Goal: Information Seeking & Learning: Learn about a topic

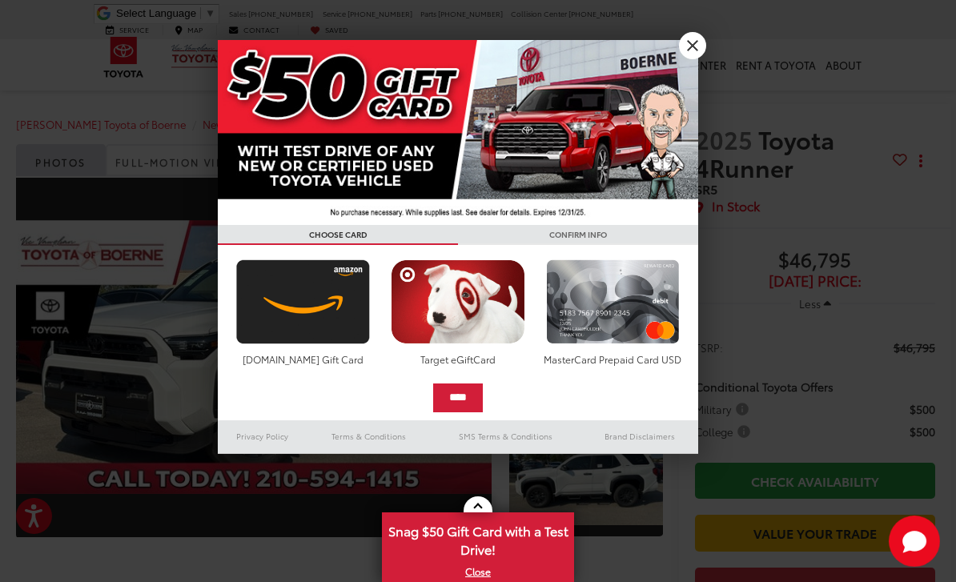
click at [691, 38] on link "X" at bounding box center [692, 45] width 27 height 27
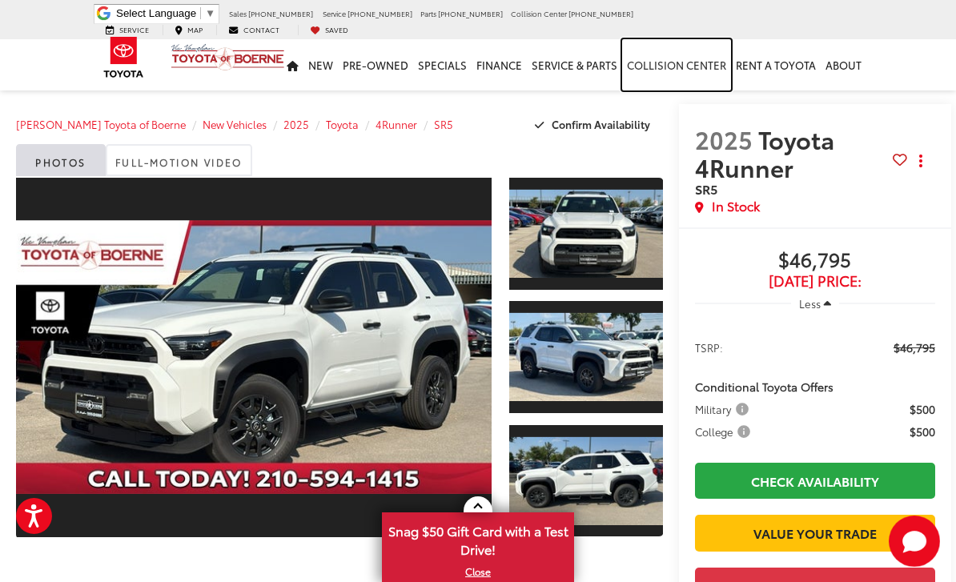
click at [674, 66] on link "Collision Center" at bounding box center [676, 64] width 109 height 51
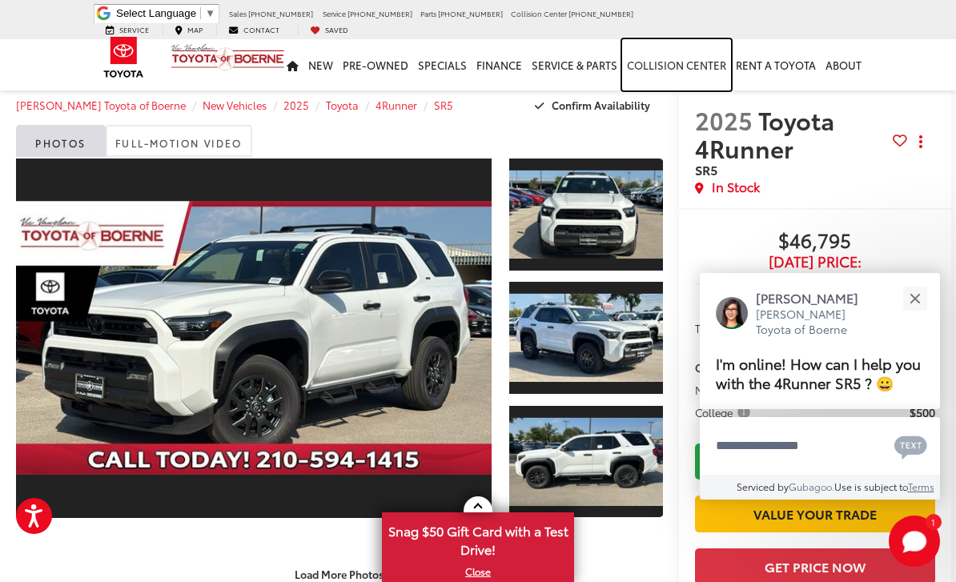
scroll to position [20, 0]
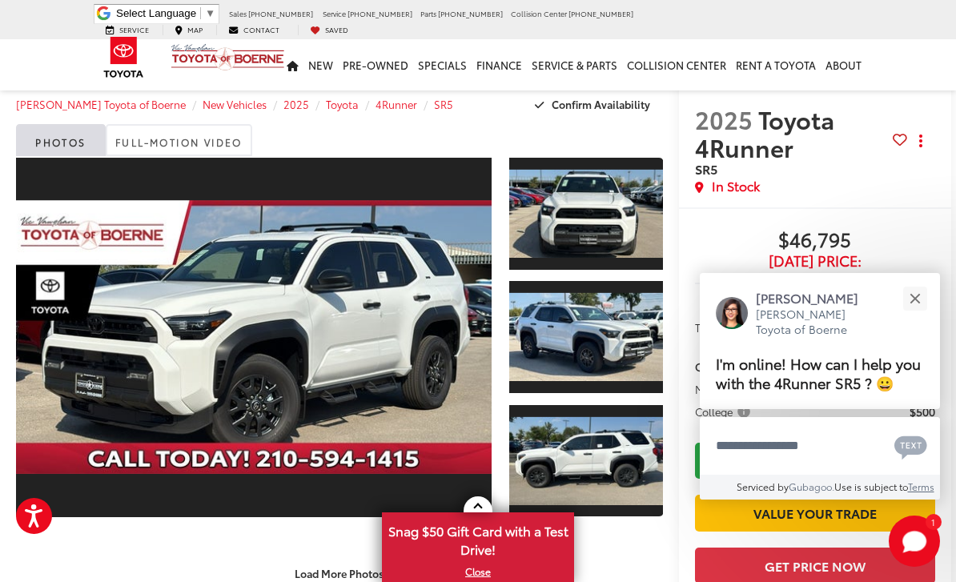
click at [610, 363] on link "Expand Photo 2" at bounding box center [585, 337] width 153 height 115
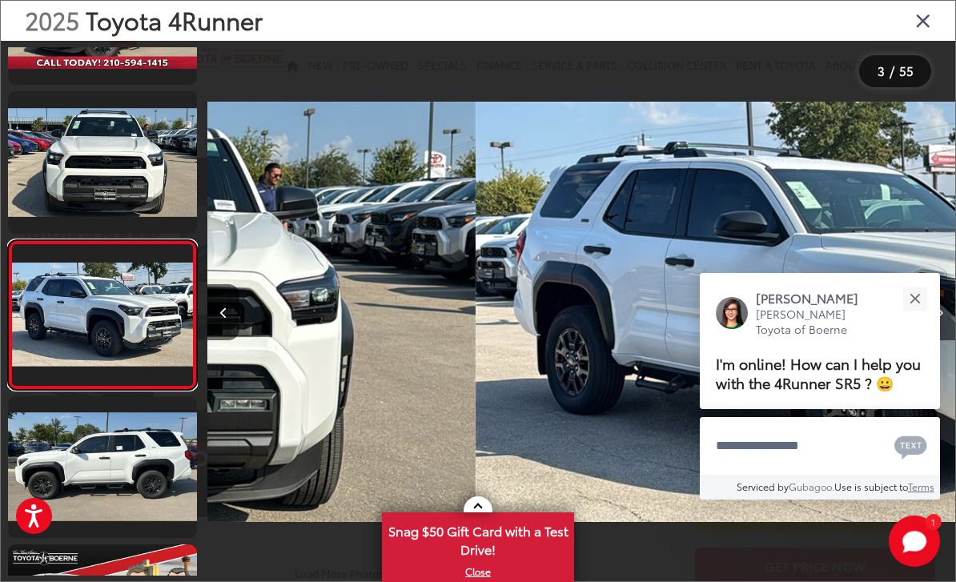
scroll to position [155, 0]
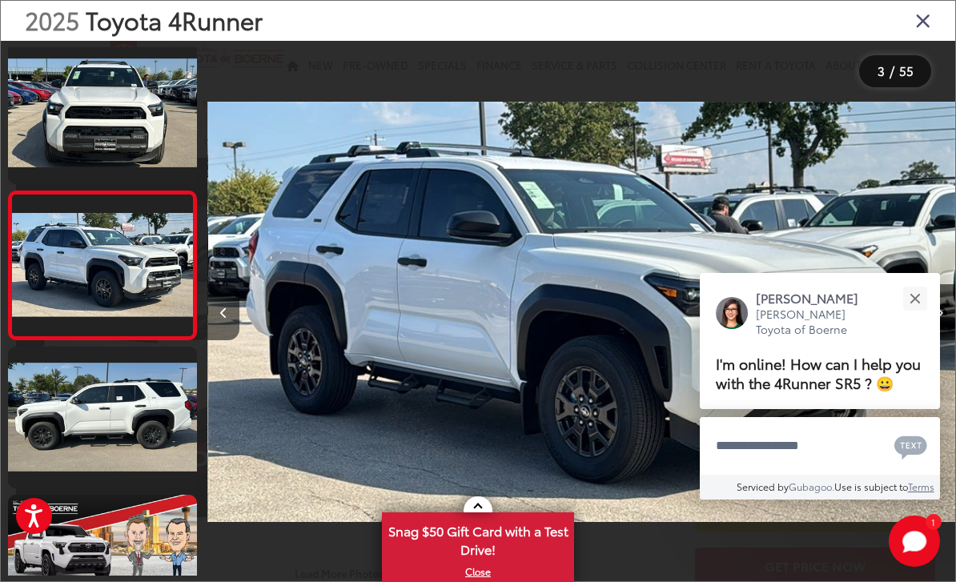
click at [911, 284] on button "Close" at bounding box center [915, 298] width 34 height 34
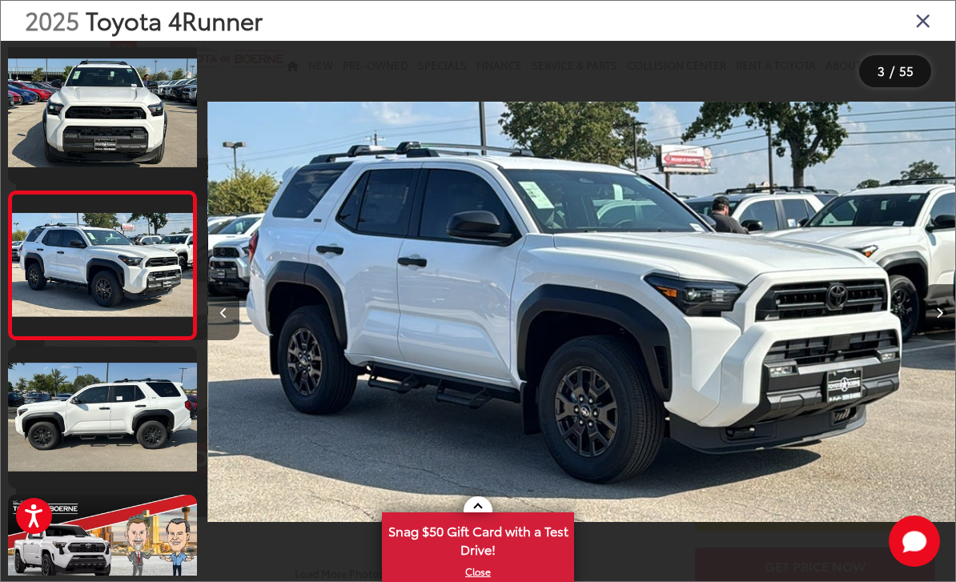
click at [929, 14] on icon "Close gallery" at bounding box center [924, 20] width 16 height 21
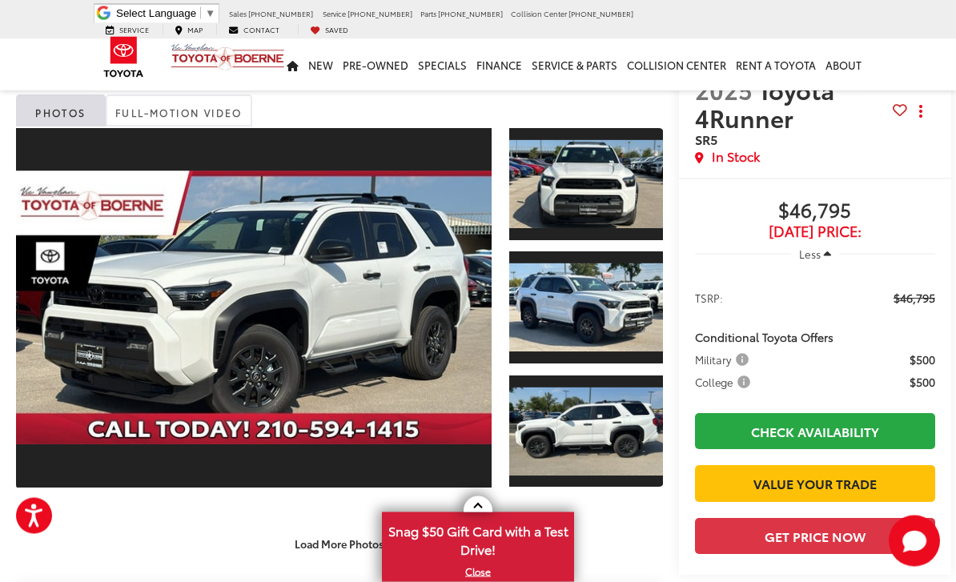
scroll to position [0, 0]
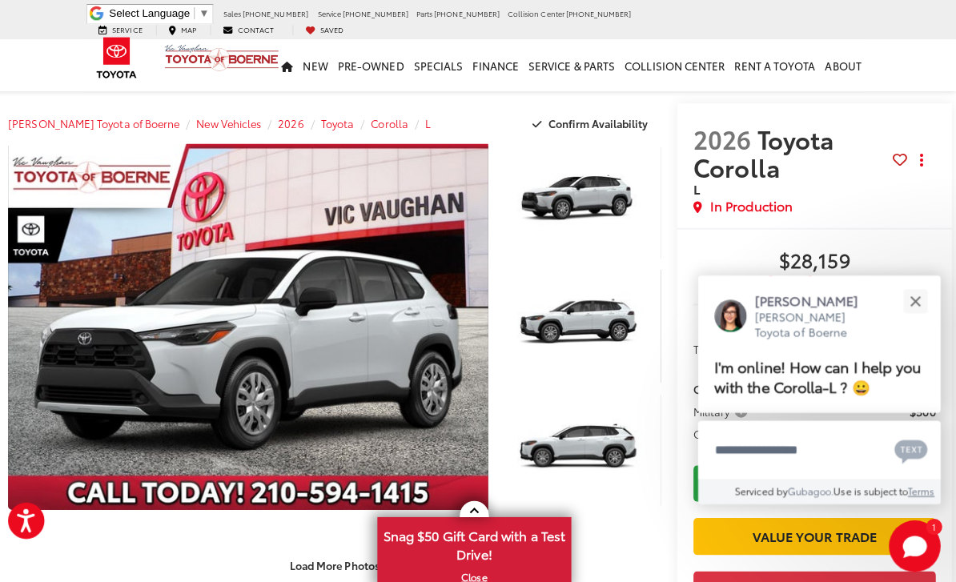
scroll to position [2, 0]
click at [911, 304] on div "Close" at bounding box center [915, 298] width 10 height 10
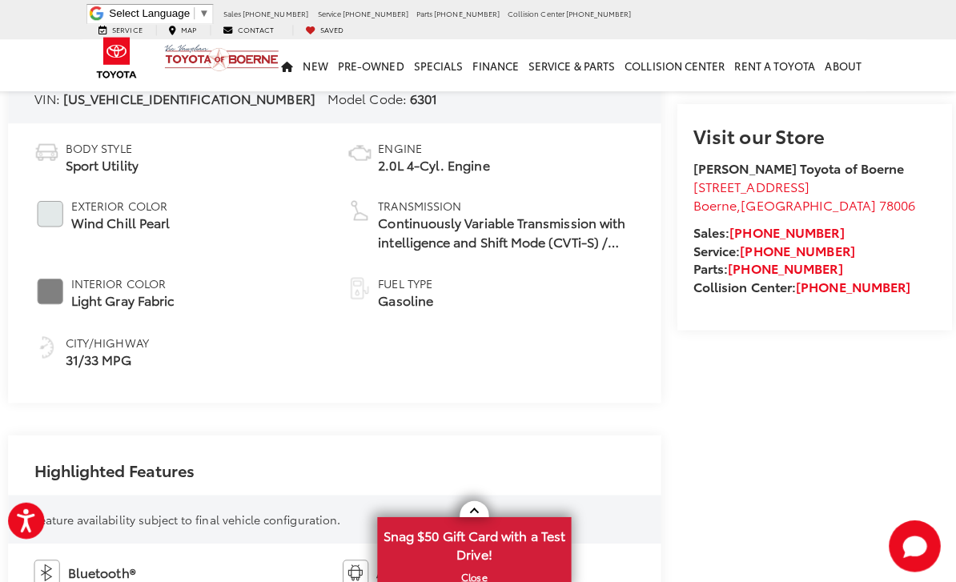
scroll to position [587, 0]
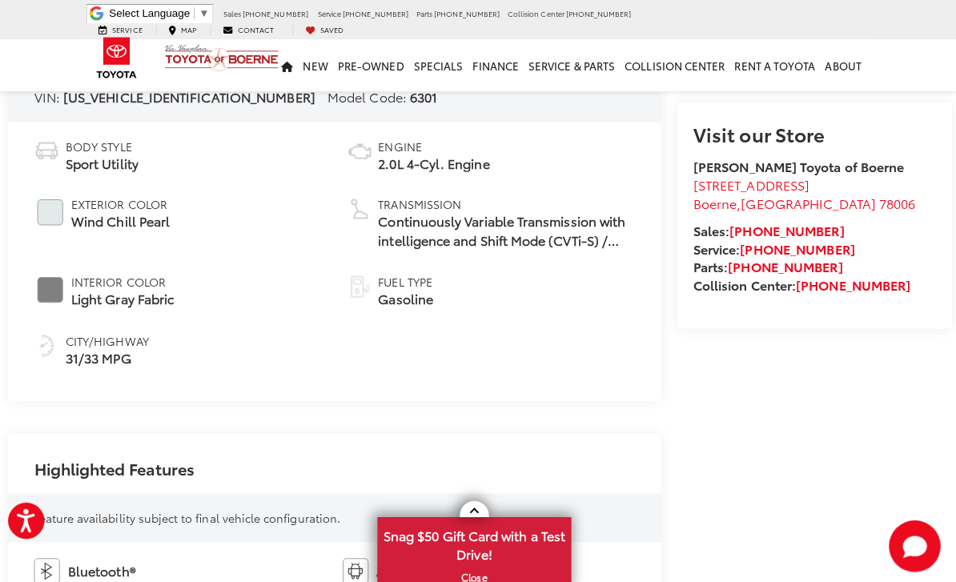
click at [621, 242] on span "Continuously Variable Transmission with intelligence and Shift Mode (CVTi-S) / …" at bounding box center [510, 229] width 255 height 37
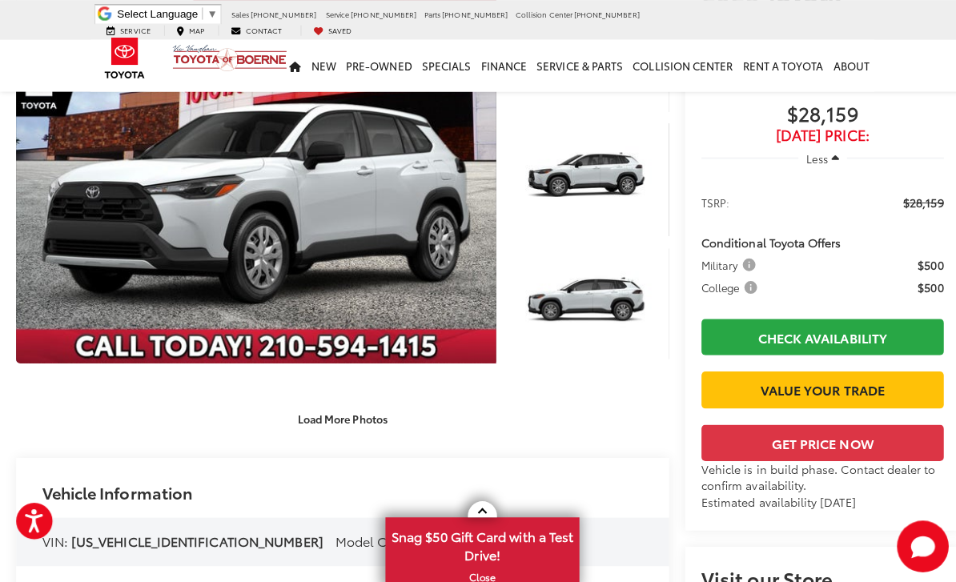
scroll to position [147, 0]
click at [357, 423] on button "Load More Photos" at bounding box center [339, 415] width 111 height 28
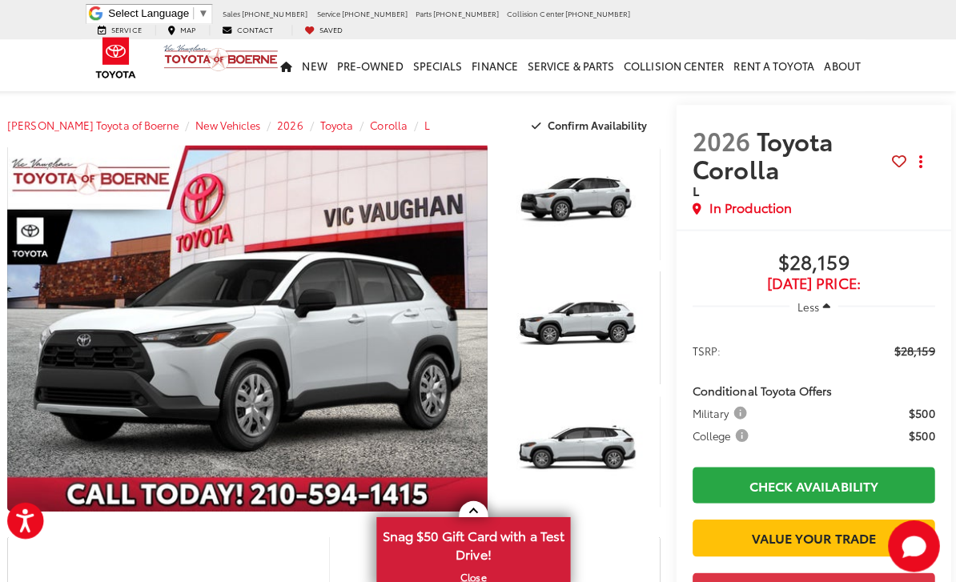
scroll to position [0, 0]
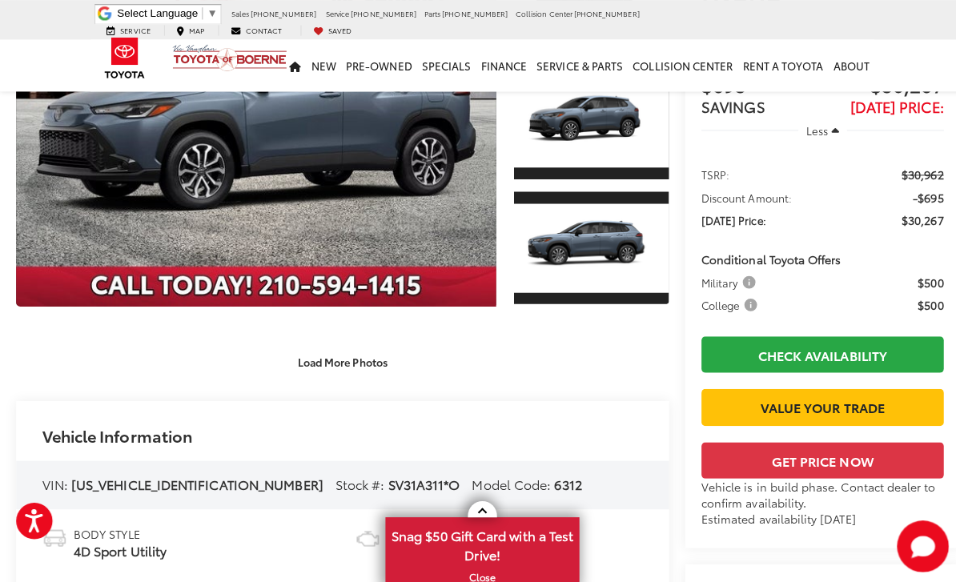
scroll to position [212, 0]
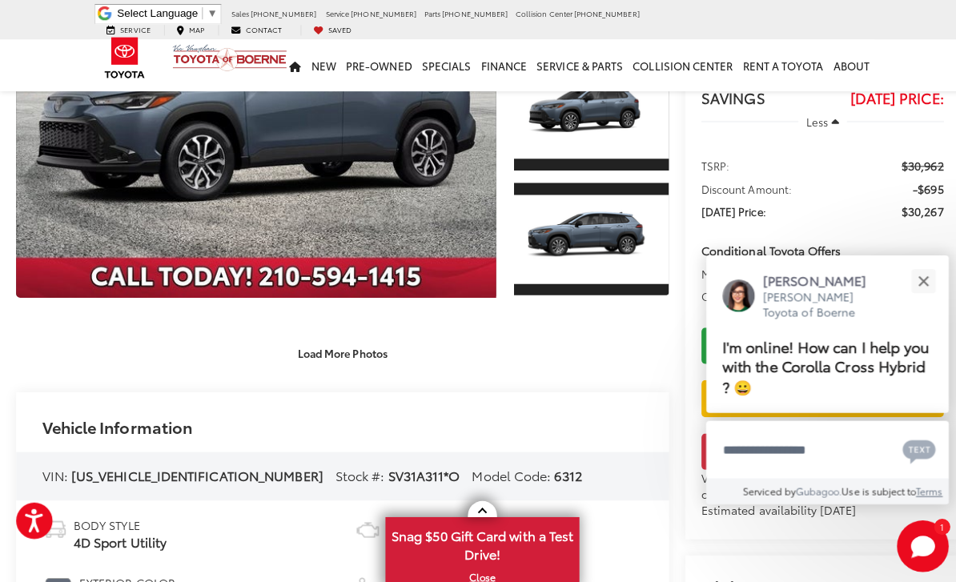
click at [929, 296] on button "Close" at bounding box center [915, 278] width 34 height 34
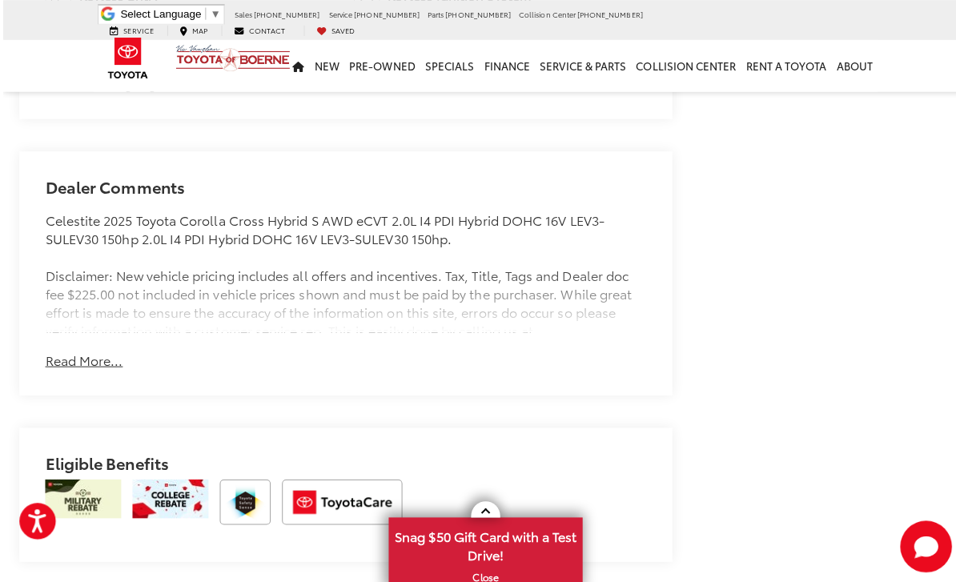
scroll to position [1242, 0]
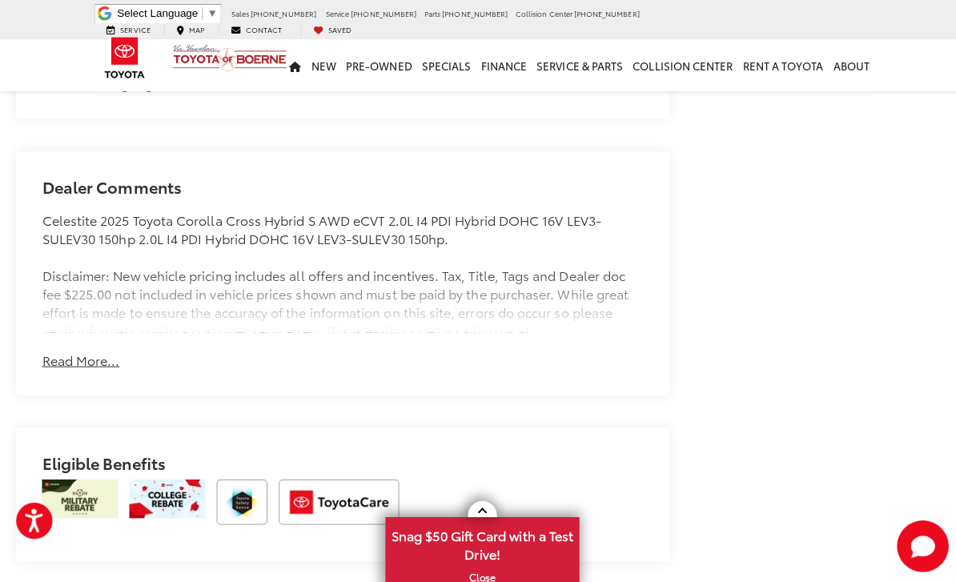
click at [86, 360] on button "Read More..." at bounding box center [80, 357] width 77 height 18
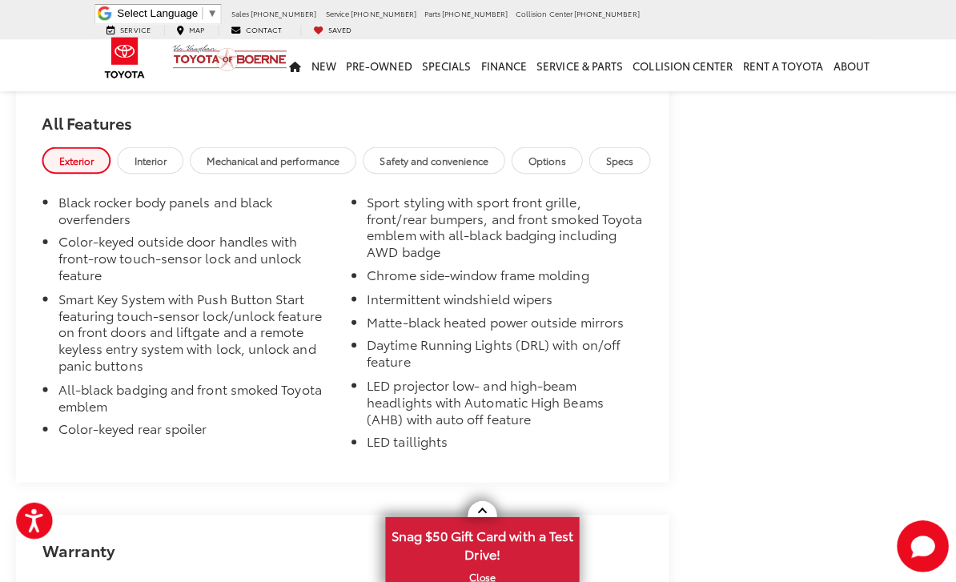
scroll to position [2126, 0]
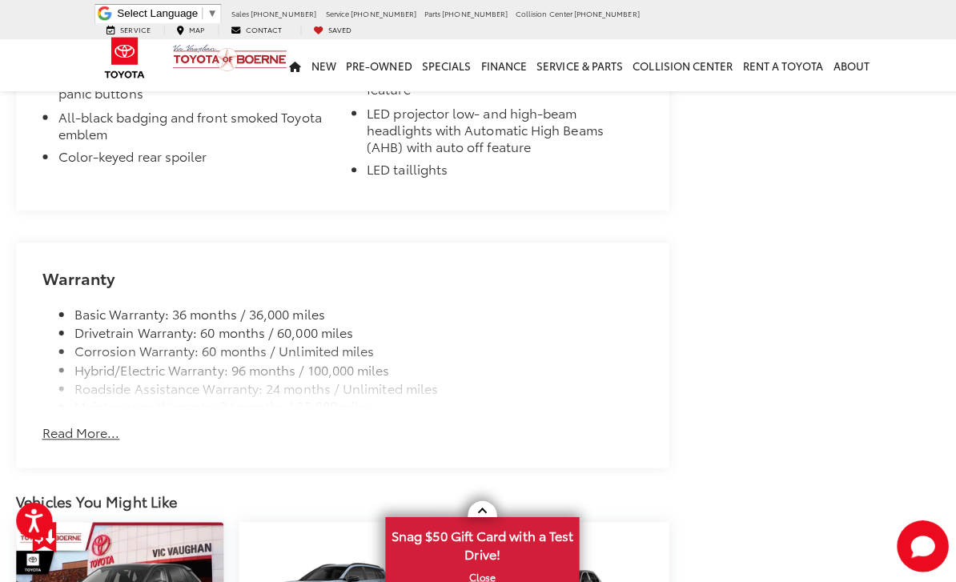
click at [521, 358] on div "Basic Warranty: 36 months / 36,000 miles Drivetrain Warranty: 60 months / 60,00…" at bounding box center [340, 344] width 596 height 120
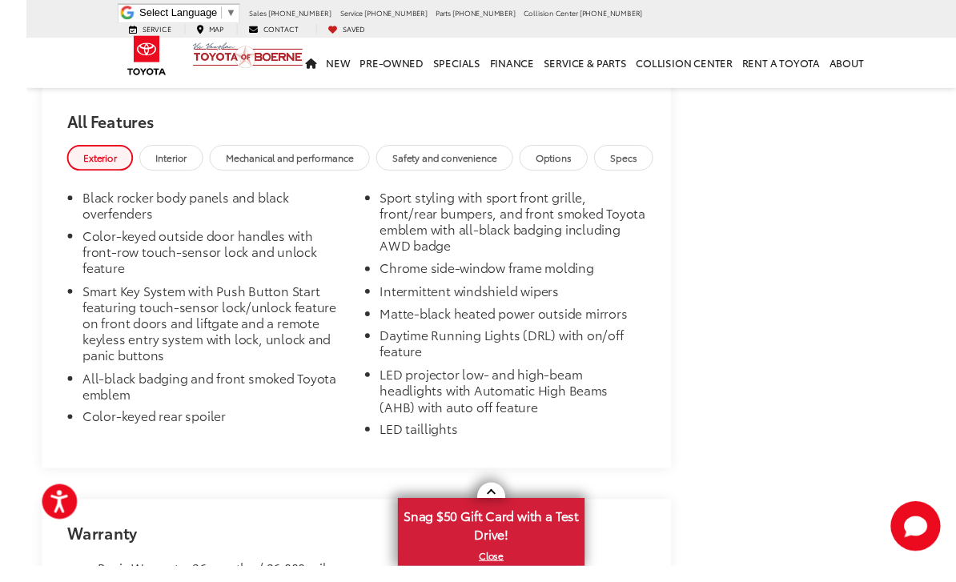
scroll to position [2099, 0]
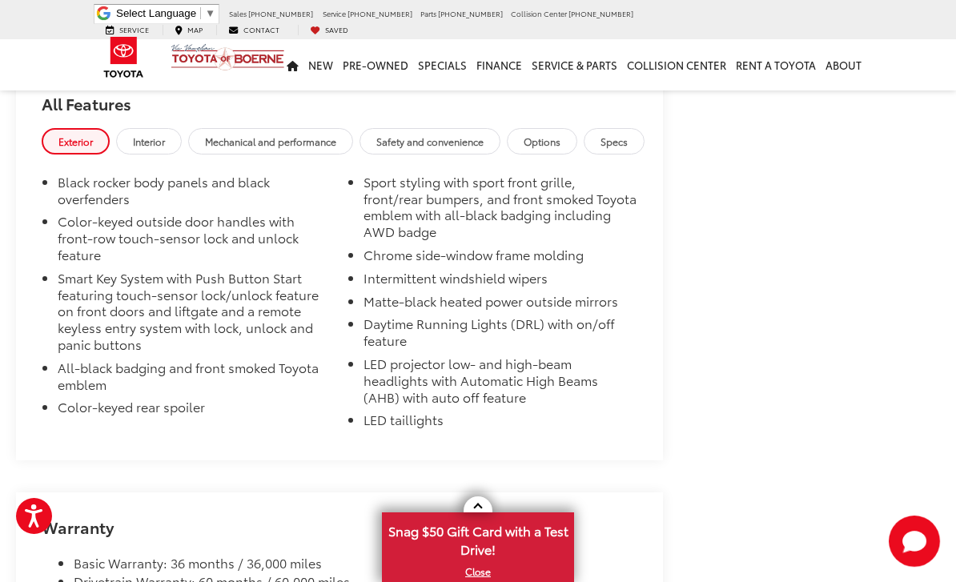
click at [160, 135] on span "Interior" at bounding box center [149, 142] width 32 height 14
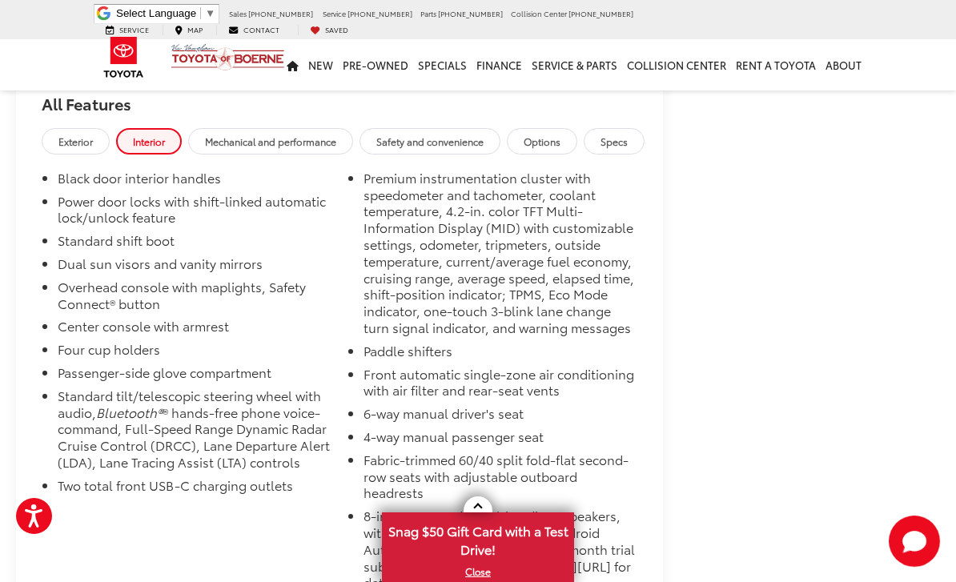
click at [161, 128] on link "Interior" at bounding box center [149, 141] width 66 height 26
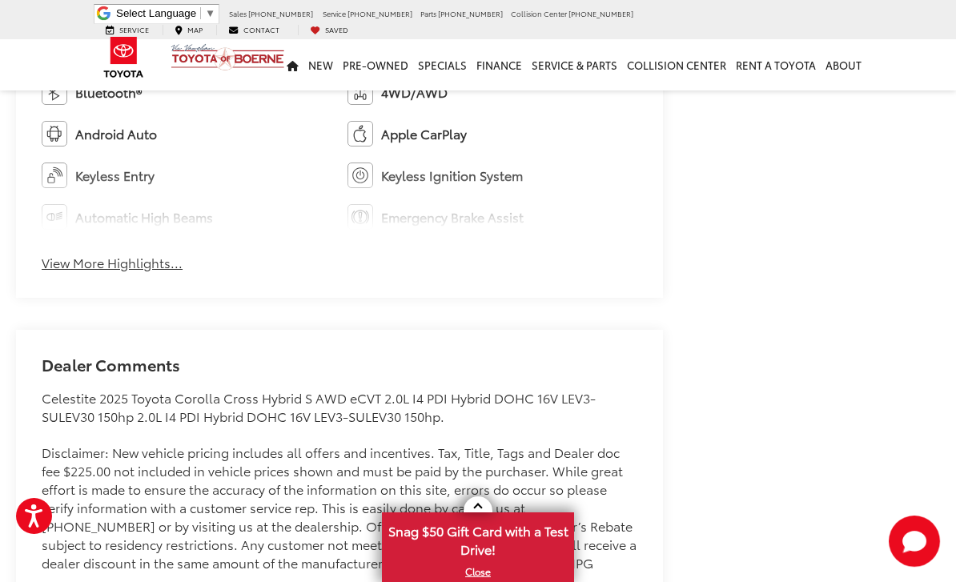
scroll to position [1027, 0]
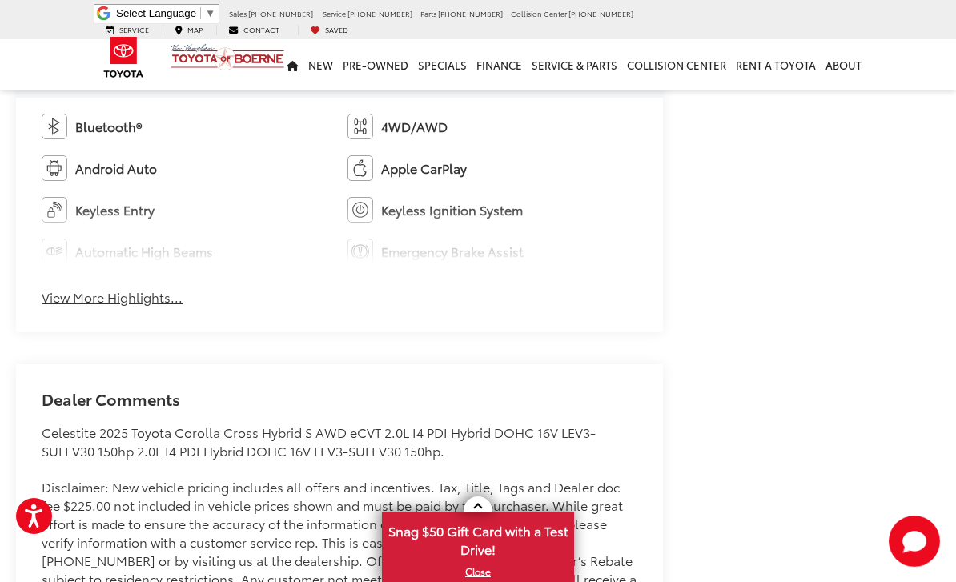
click at [550, 251] on ul "Bluetooth® 4WD/AWD Android Auto Apple CarPlay Keyless Entry Keyless Ignition Sy…" at bounding box center [340, 189] width 596 height 151
click at [419, 225] on ul "Bluetooth® 4WD/AWD Android Auto Apple CarPlay Keyless Entry Keyless Ignition Sy…" at bounding box center [340, 189] width 596 height 151
click at [148, 296] on button "View More Highlights..." at bounding box center [112, 297] width 141 height 18
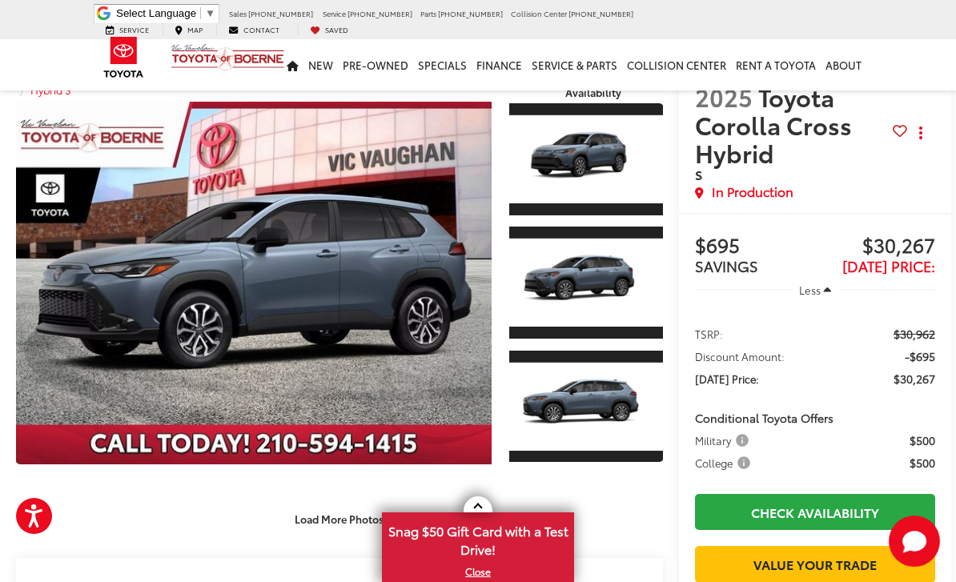
scroll to position [0, 0]
